Goal: Navigation & Orientation: Find specific page/section

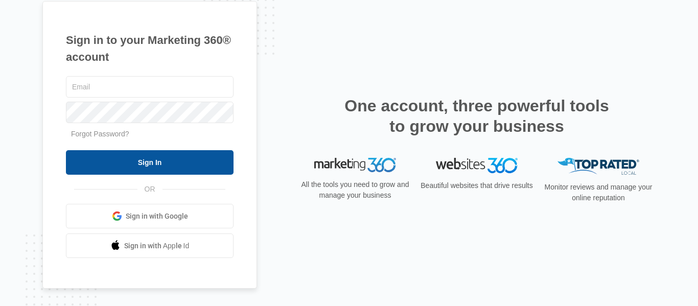
type input "[PERSON_NAME][EMAIL_ADDRESS][DOMAIN_NAME]"
click at [133, 165] on input "Sign In" at bounding box center [150, 162] width 168 height 25
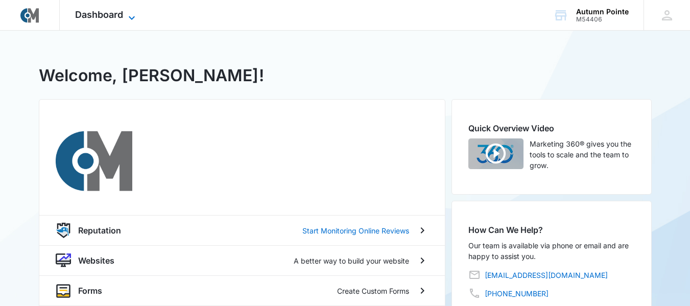
click at [115, 17] on span "Dashboard" at bounding box center [99, 14] width 48 height 11
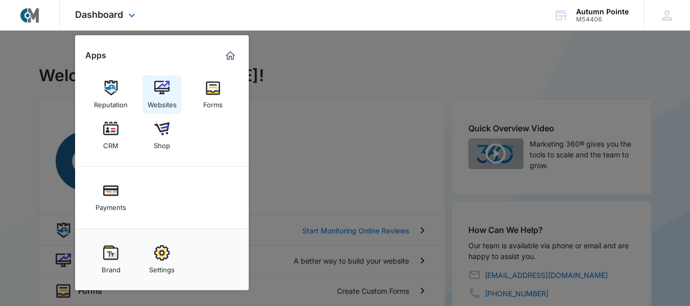
click at [156, 96] on div "Websites" at bounding box center [162, 102] width 29 height 13
